Goal: Task Accomplishment & Management: Use online tool/utility

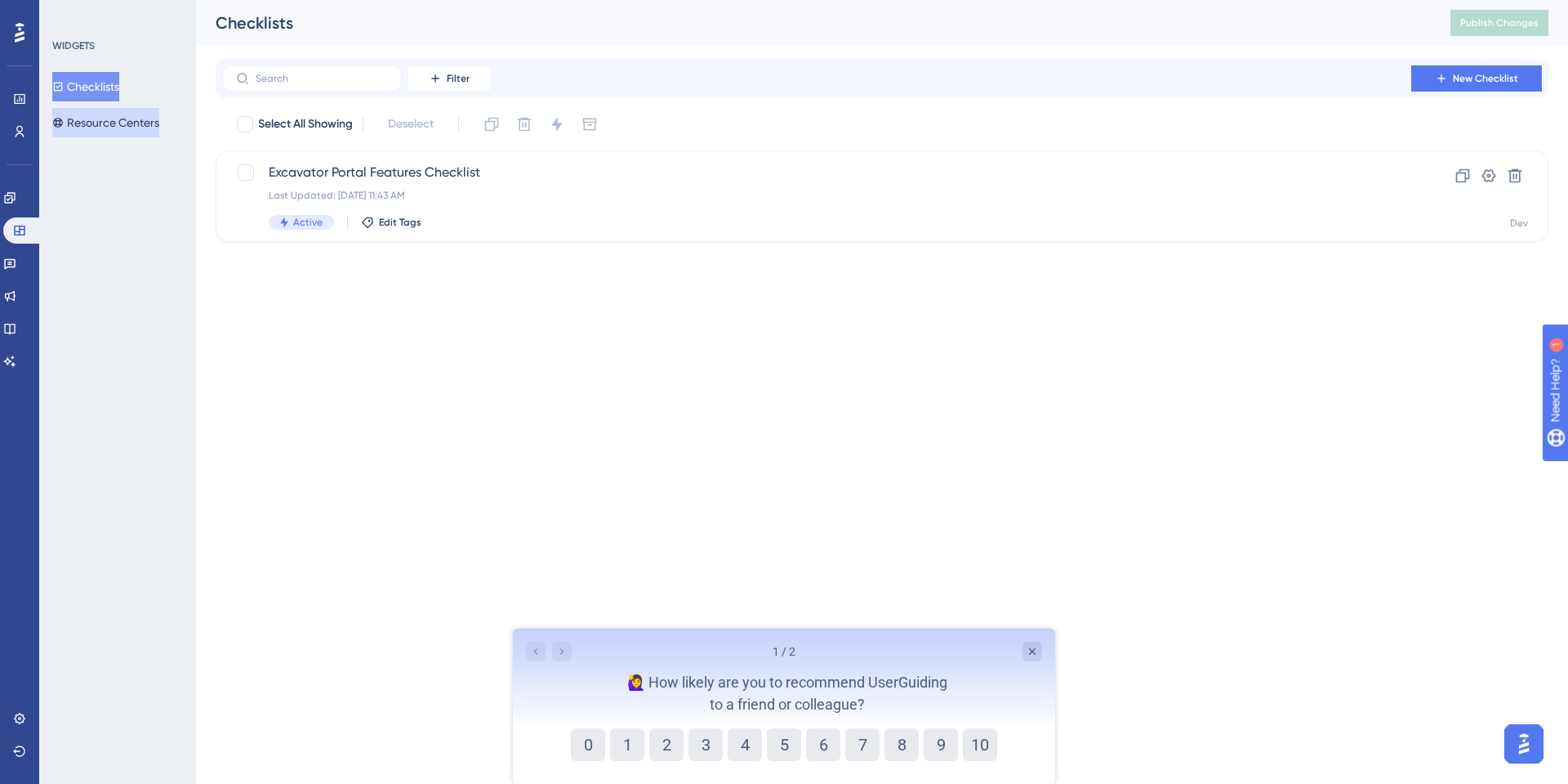
click at [131, 135] on button "Resource Centers" at bounding box center [106, 123] width 107 height 30
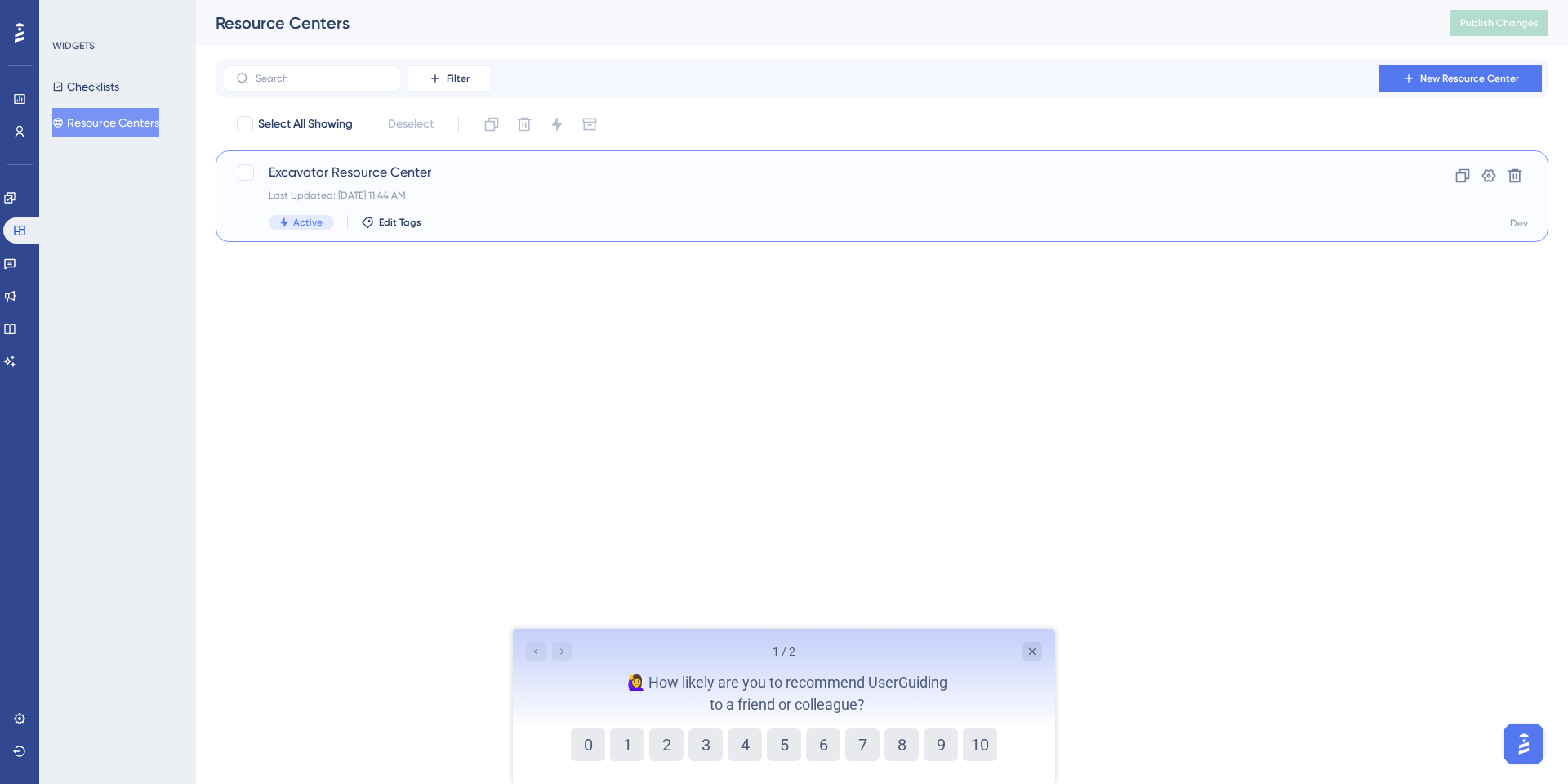
click at [395, 175] on span "Excavator Resource Center" at bounding box center [817, 172] width 1096 height 19
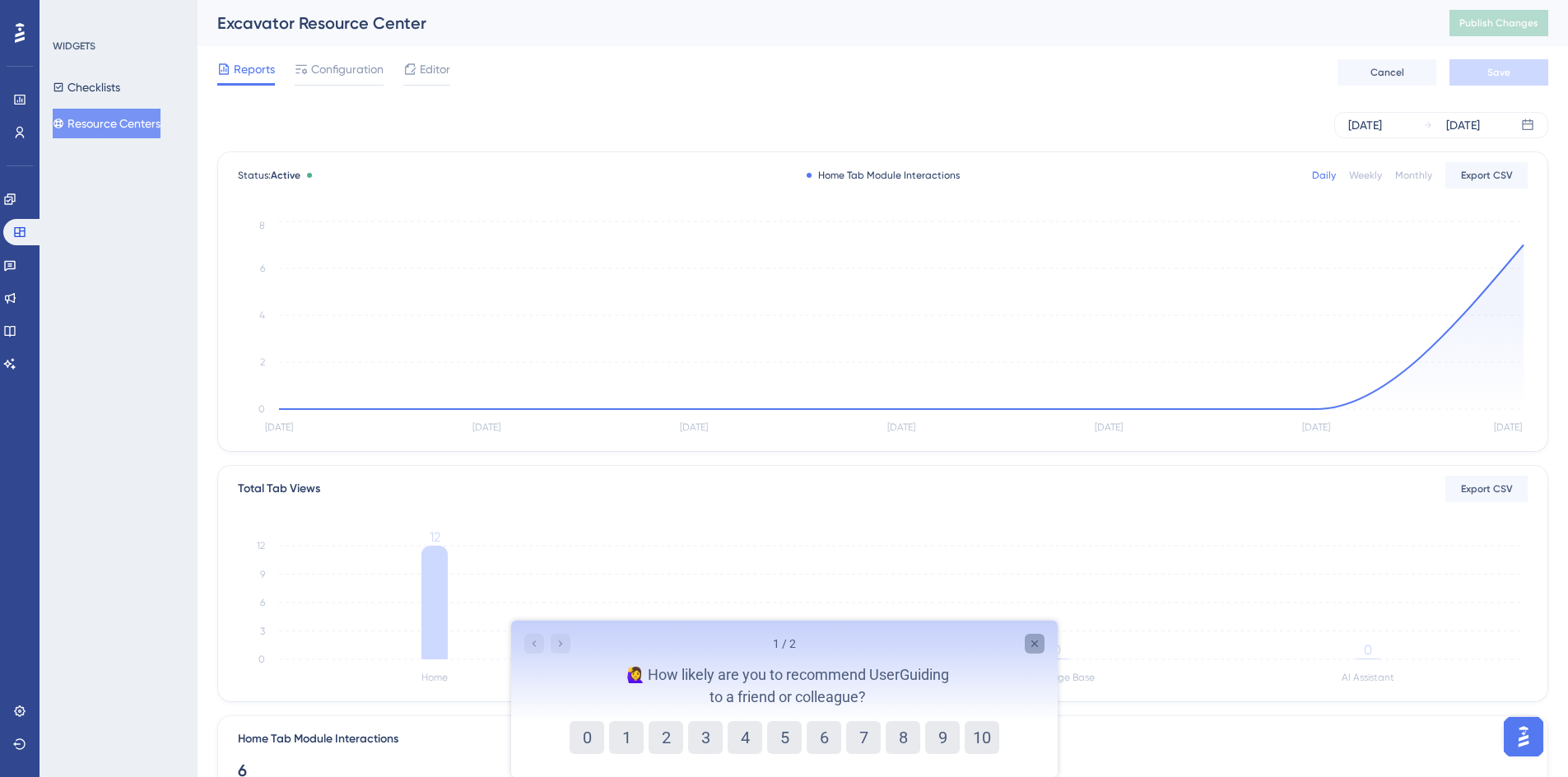
click at [1039, 642] on icon "Close survey" at bounding box center [1033, 643] width 13 height 13
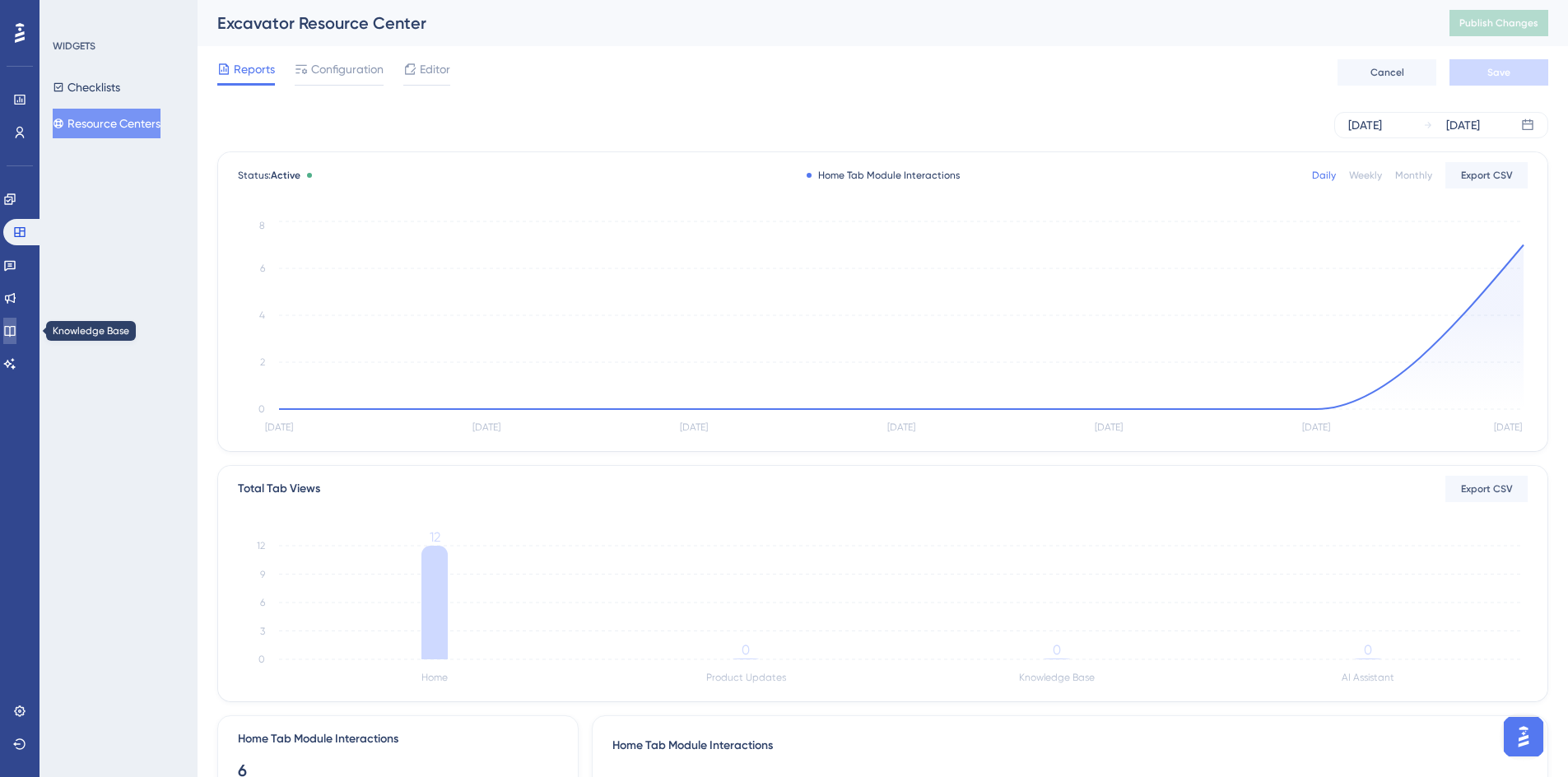
click at [15, 334] on icon at bounding box center [10, 331] width 11 height 11
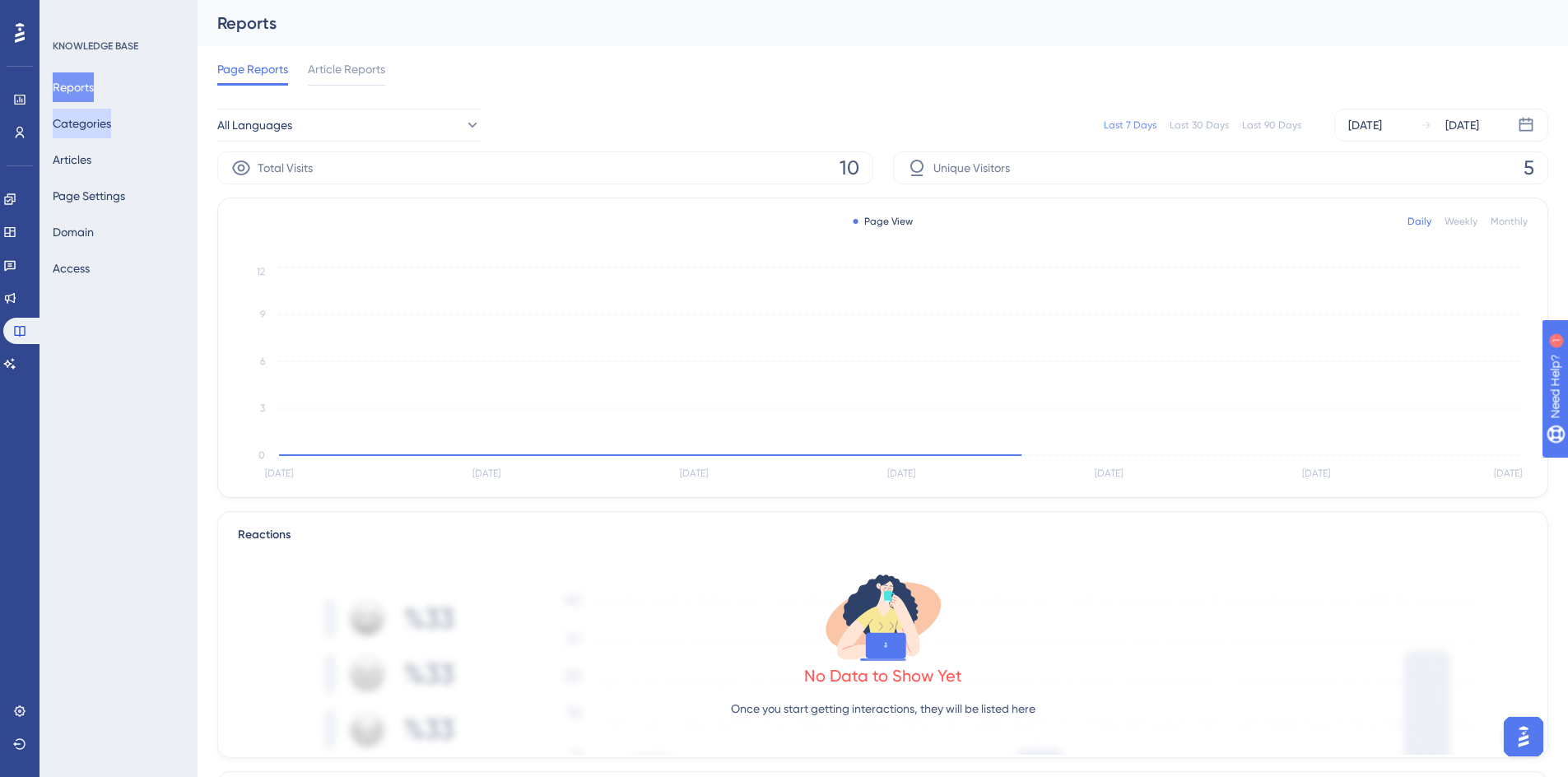
click at [84, 124] on button "Categories" at bounding box center [82, 124] width 58 height 30
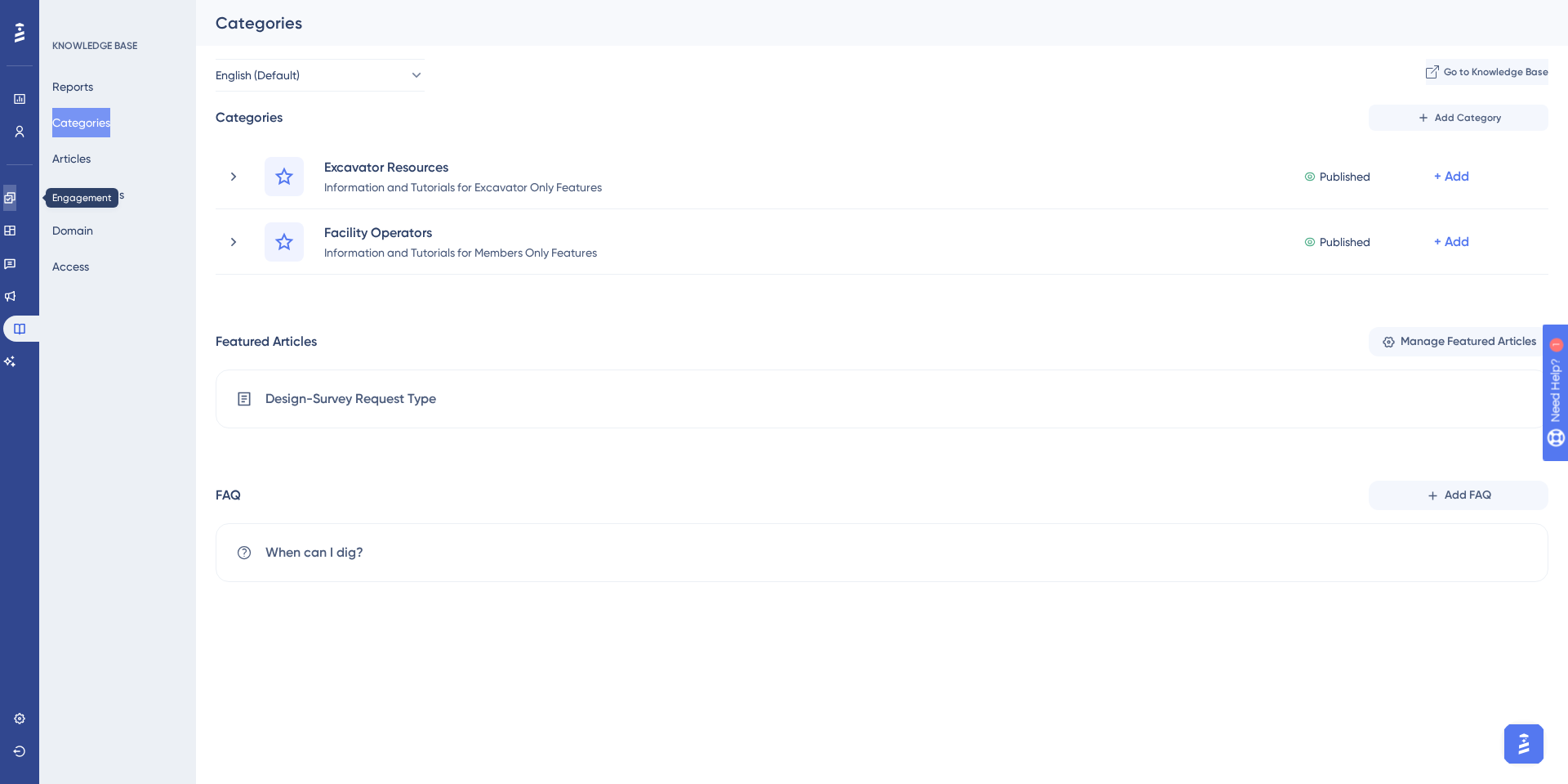
click at [15, 203] on icon at bounding box center [10, 197] width 10 height 10
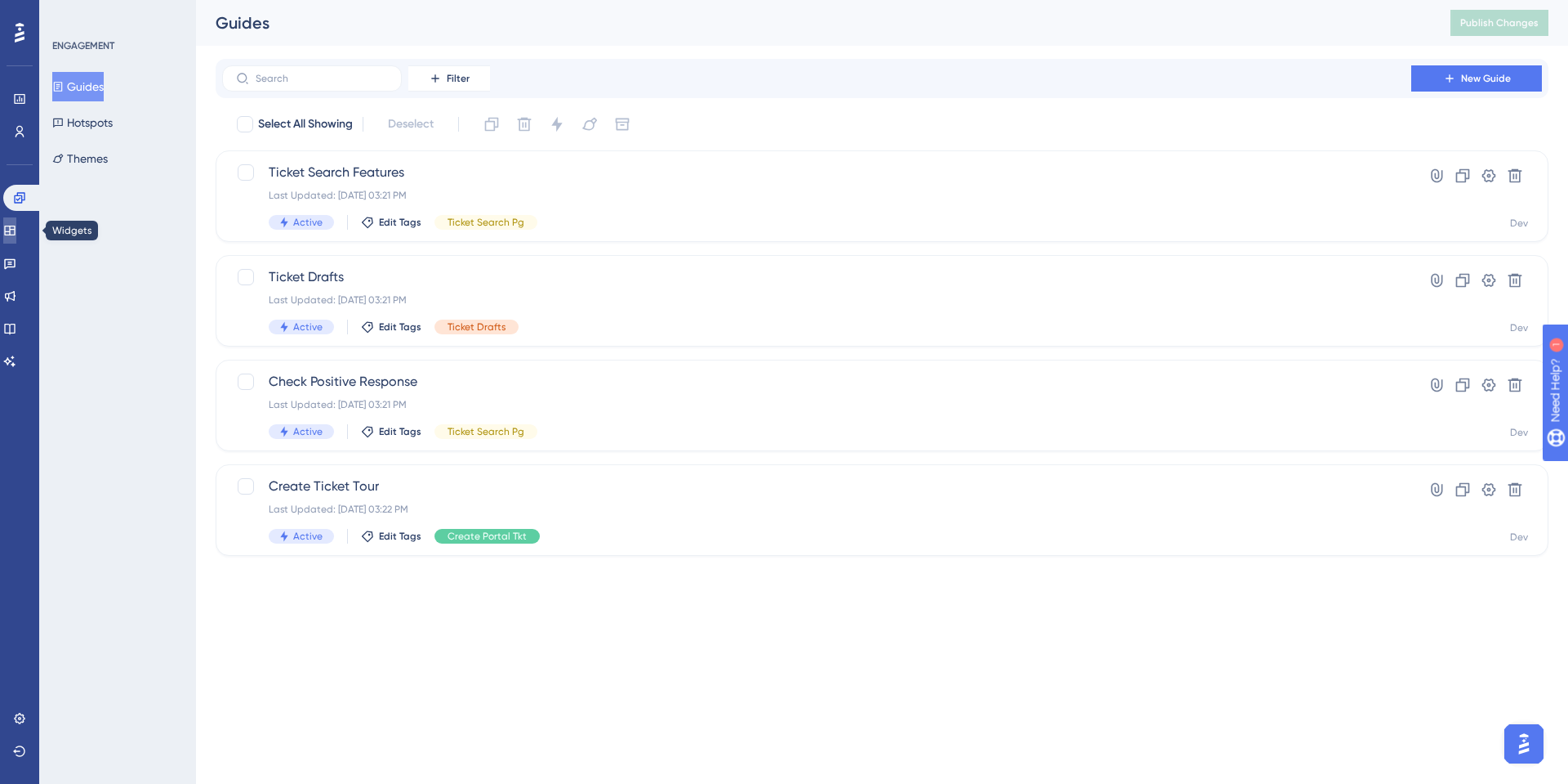
click at [17, 230] on link at bounding box center [10, 230] width 13 height 26
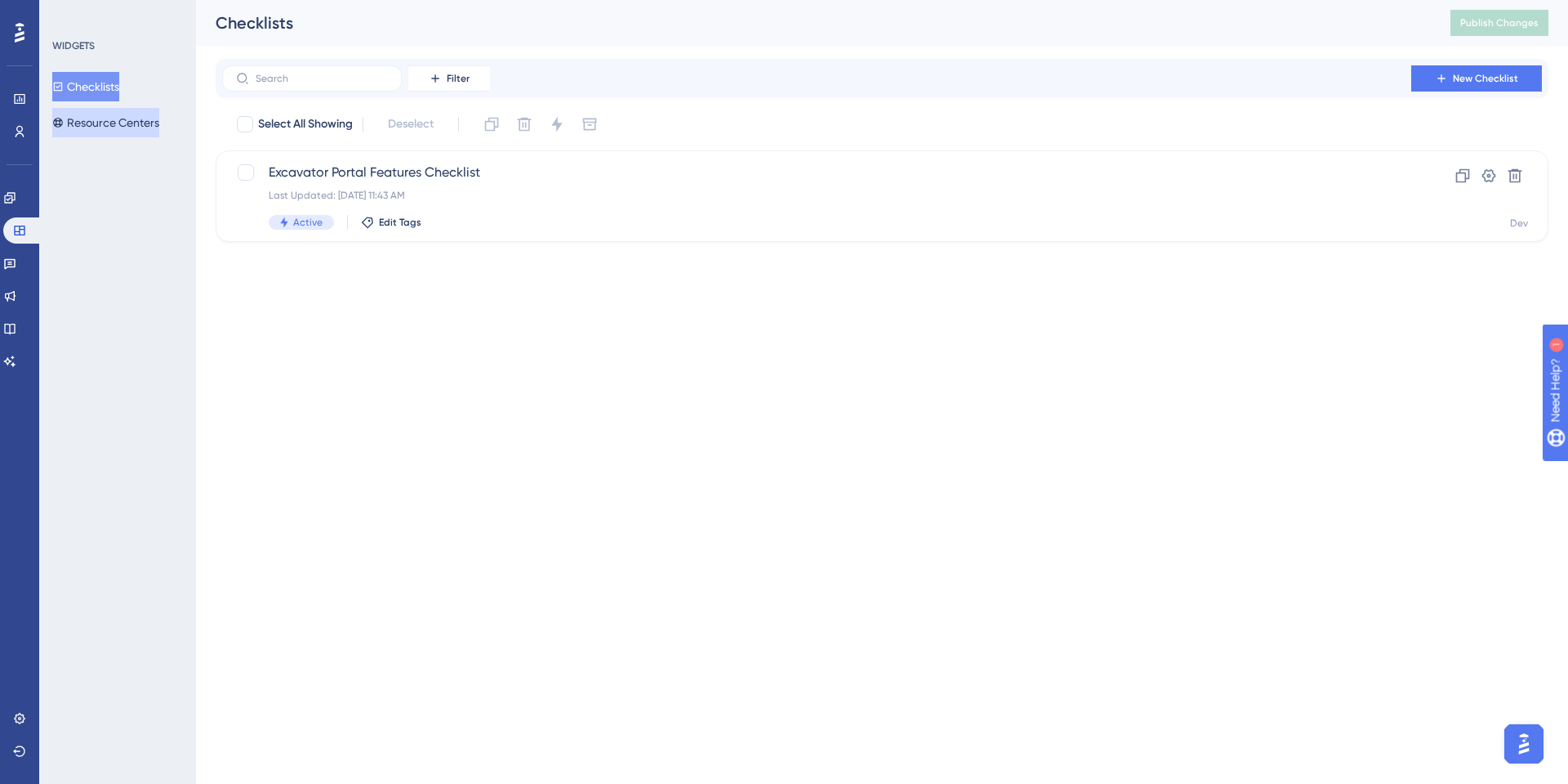
click at [99, 133] on button "Resource Centers" at bounding box center [106, 123] width 107 height 30
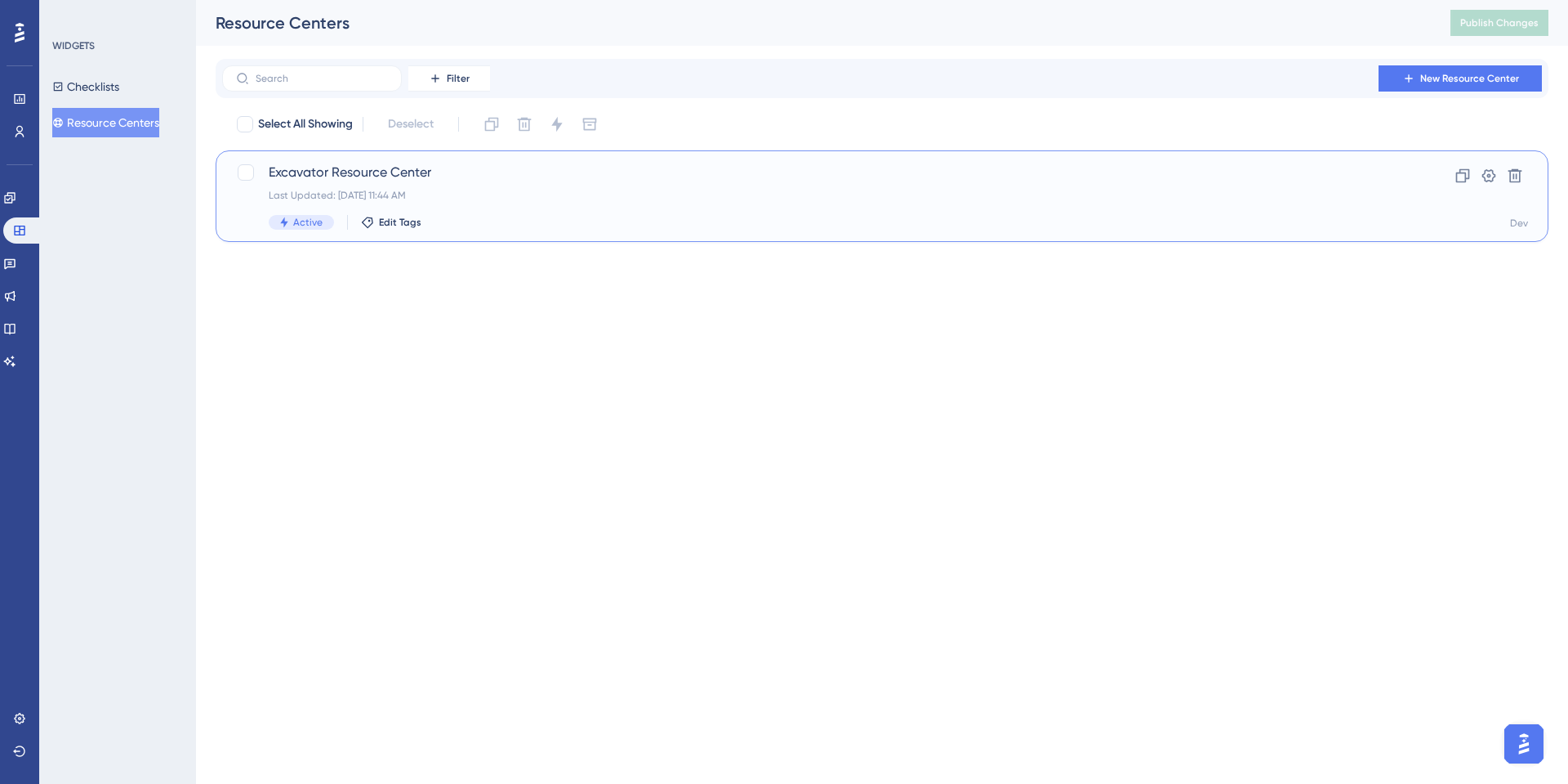
click at [360, 168] on span "Excavator Resource Center" at bounding box center [817, 172] width 1096 height 19
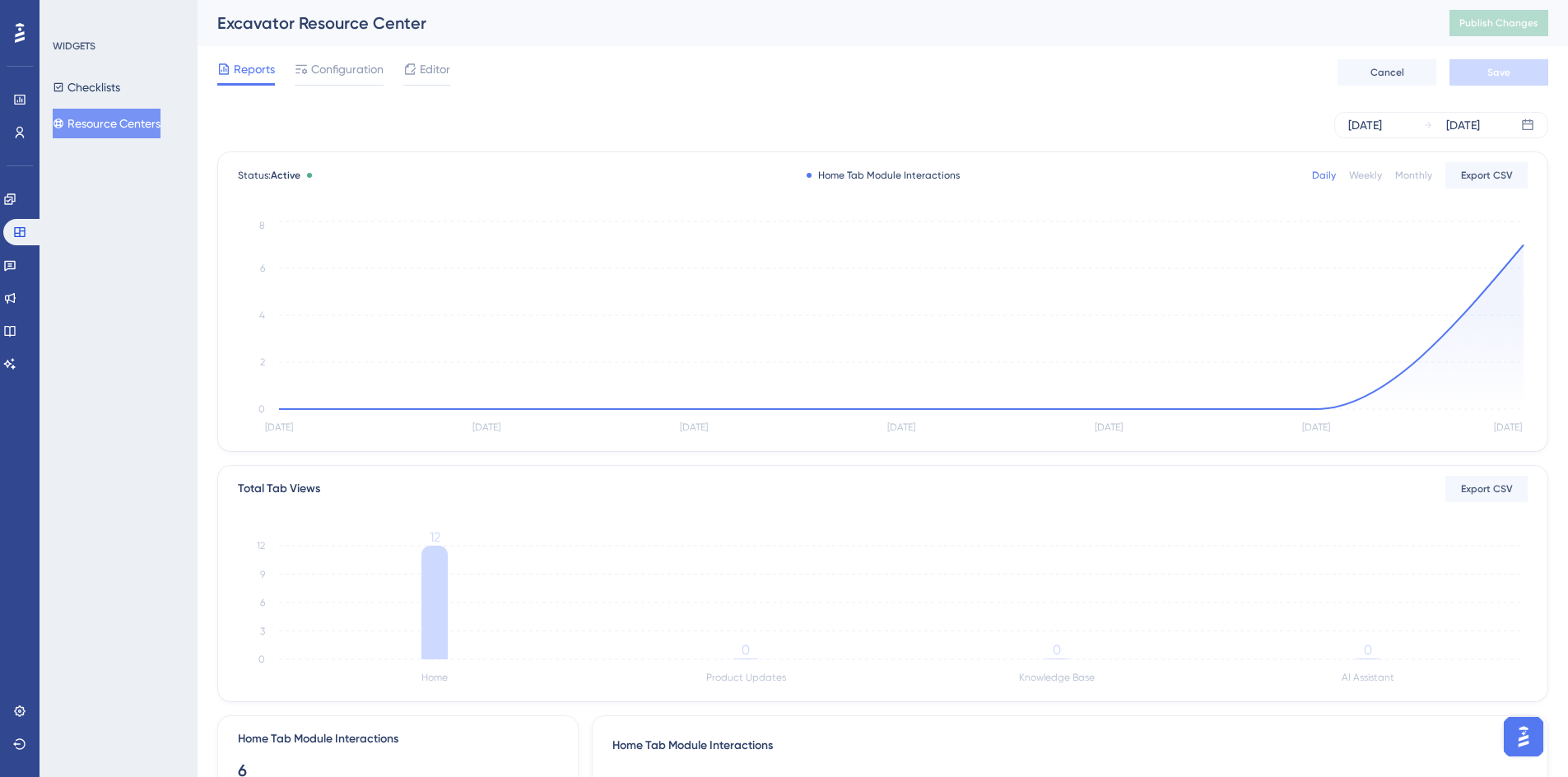
click at [425, 67] on span "Editor" at bounding box center [434, 69] width 31 height 19
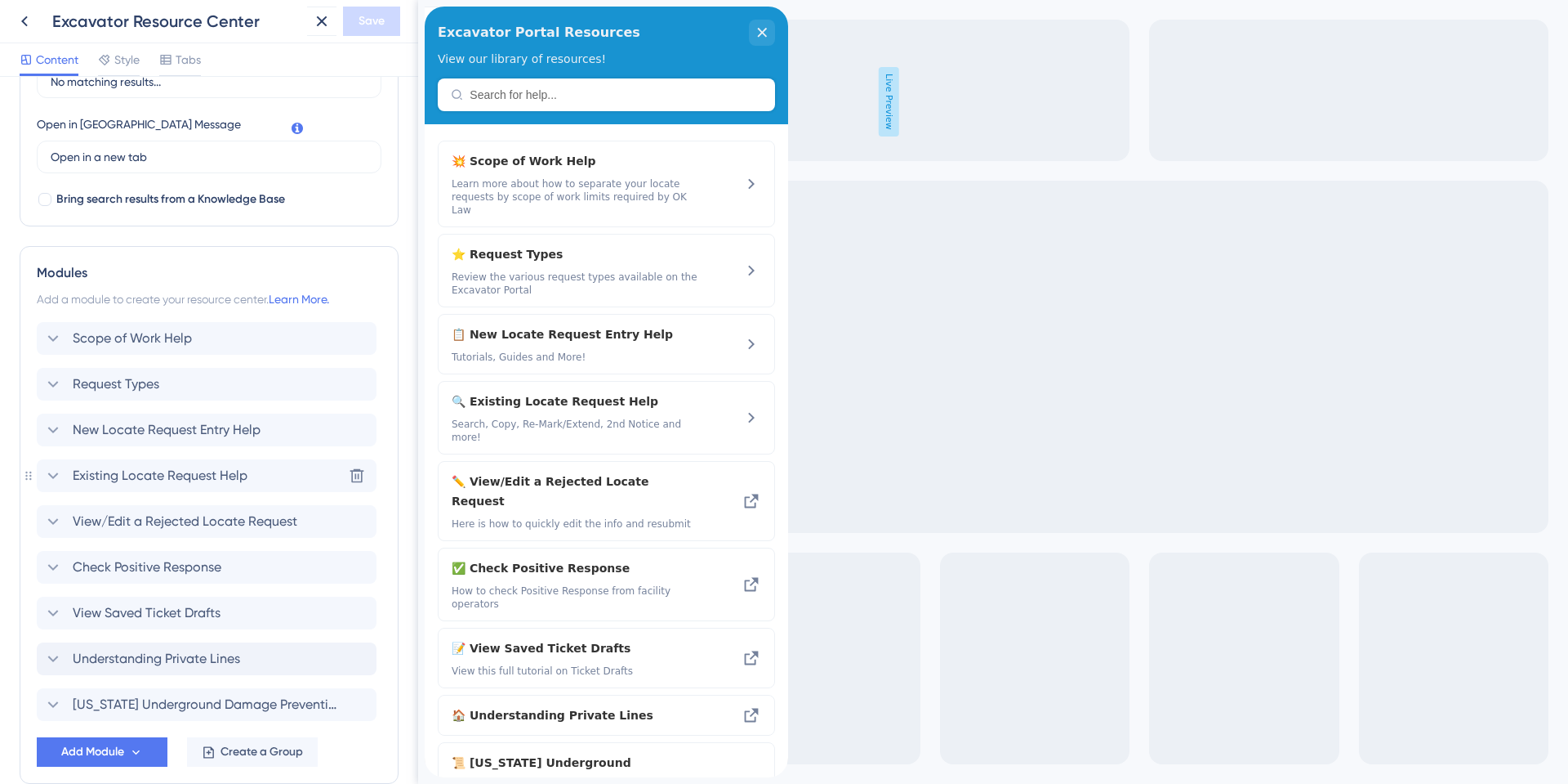
scroll to position [524, 0]
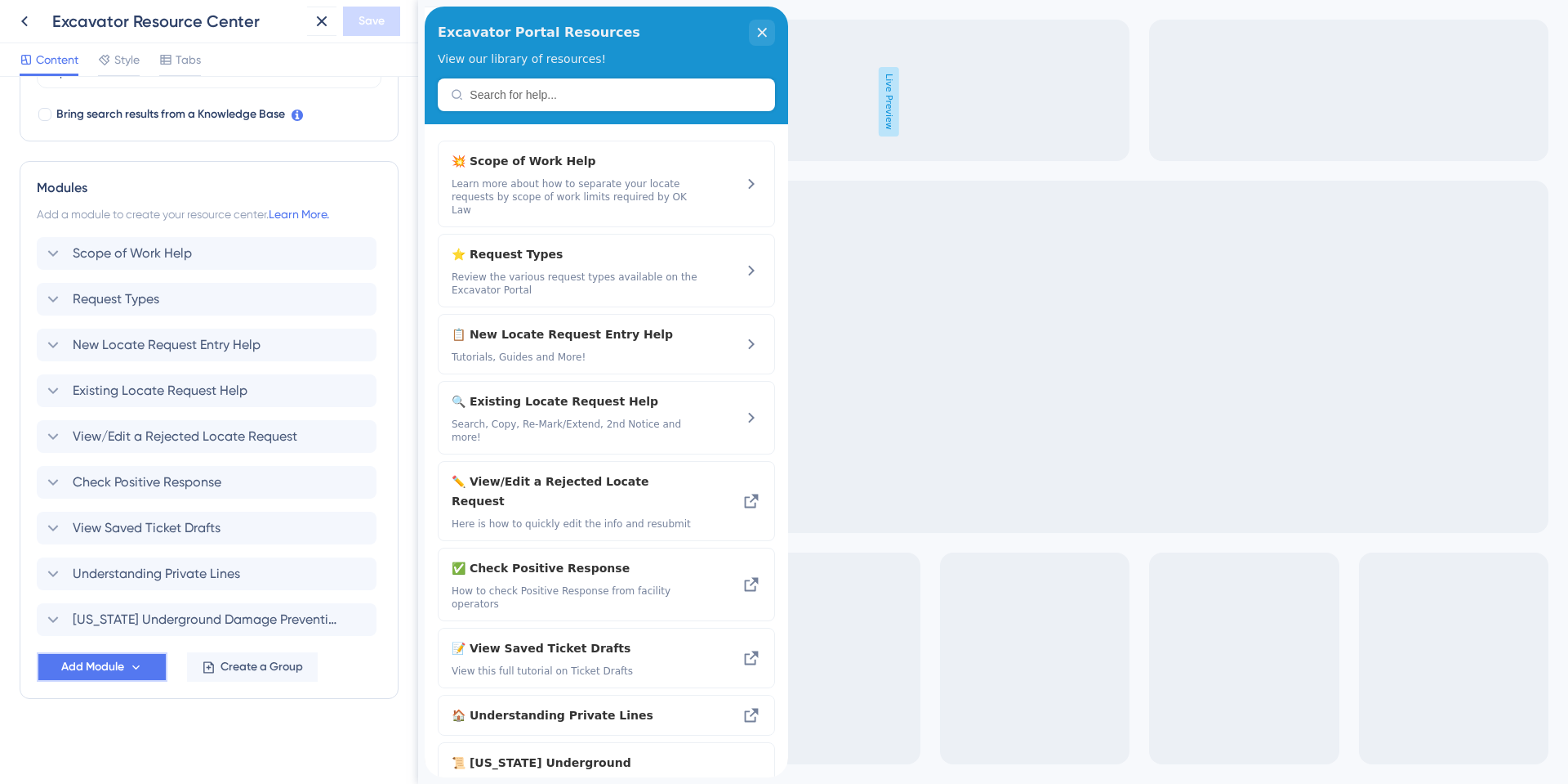
click at [101, 663] on span "Add Module" at bounding box center [92, 667] width 63 height 19
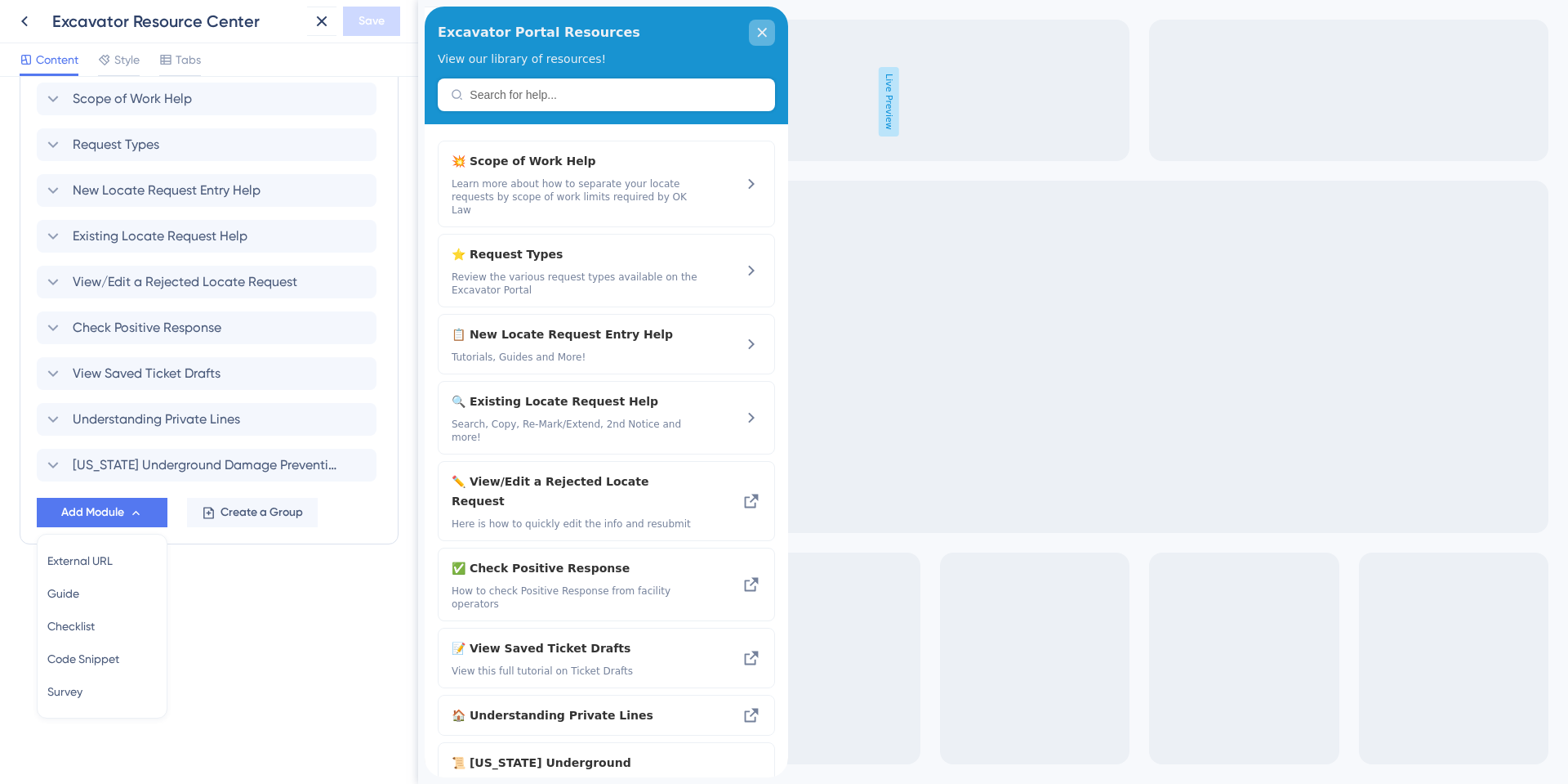
drag, startPoint x: 768, startPoint y: 36, endPoint x: 593, endPoint y: 58, distance: 176.4
click at [768, 36] on div "close resource center" at bounding box center [762, 32] width 26 height 26
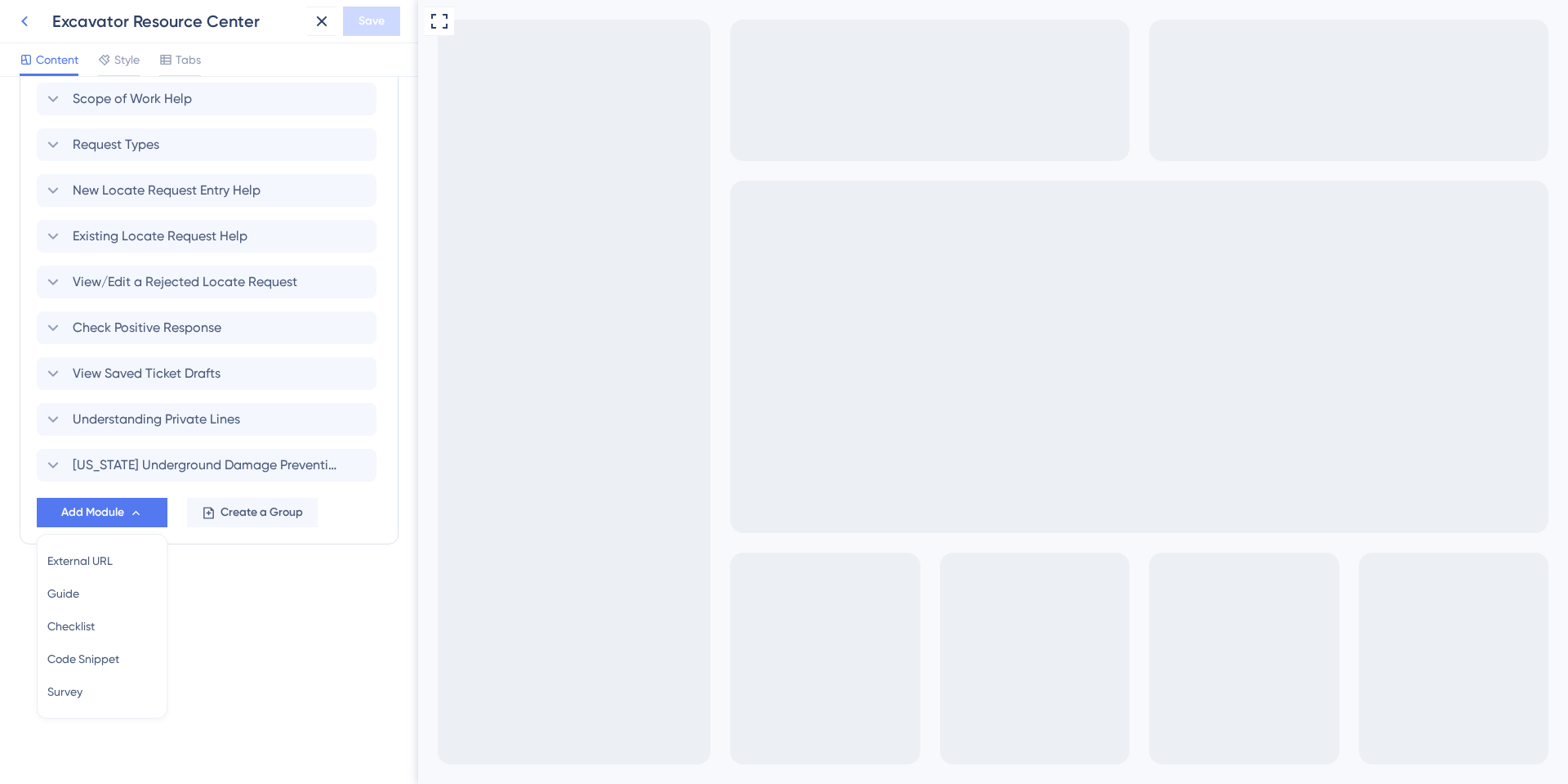
click at [22, 28] on icon at bounding box center [24, 21] width 19 height 19
